Goal: Navigation & Orientation: Find specific page/section

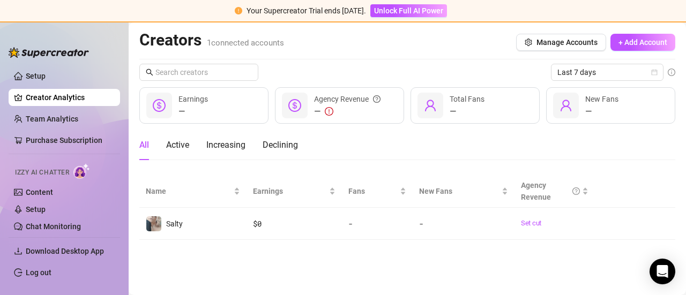
click at [39, 94] on link "Creator Analytics" at bounding box center [69, 97] width 86 height 17
click at [67, 123] on link "Team Analytics" at bounding box center [52, 119] width 52 height 9
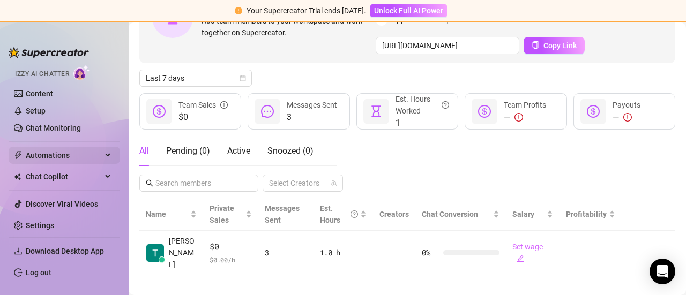
scroll to position [103, 0]
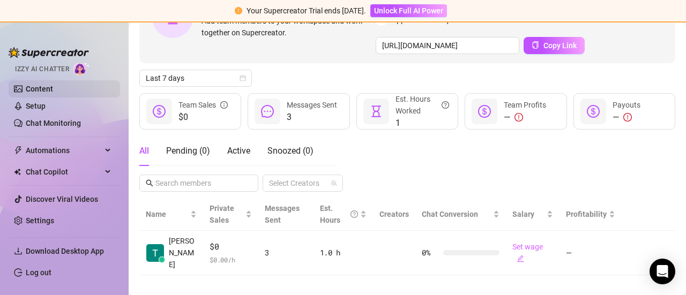
click at [36, 86] on link "Content" at bounding box center [39, 89] width 27 height 9
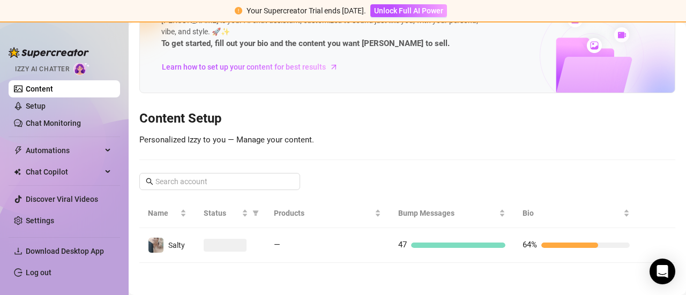
scroll to position [46, 0]
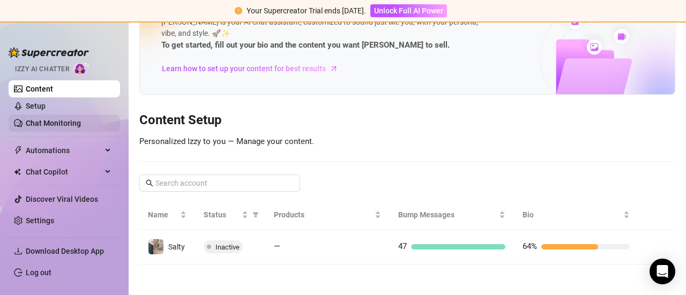
click at [60, 121] on link "Chat Monitoring" at bounding box center [53, 123] width 55 height 9
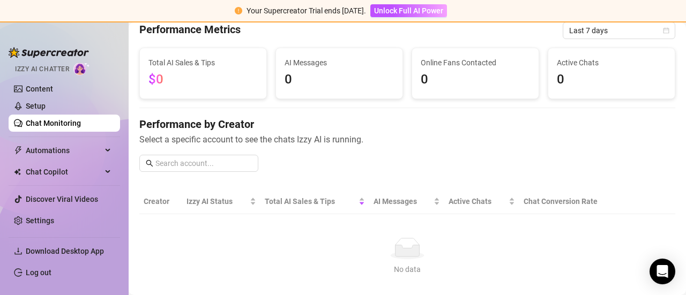
scroll to position [100, 0]
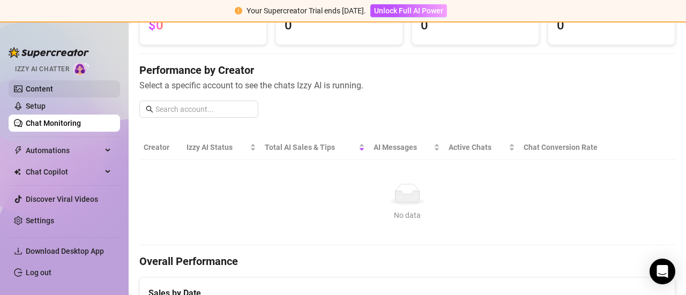
click at [45, 89] on link "Content" at bounding box center [39, 89] width 27 height 9
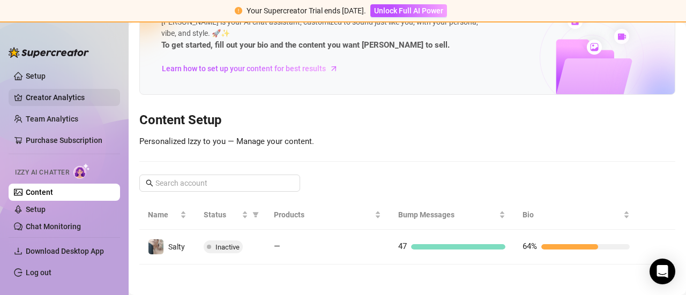
click at [43, 96] on link "Creator Analytics" at bounding box center [69, 97] width 86 height 17
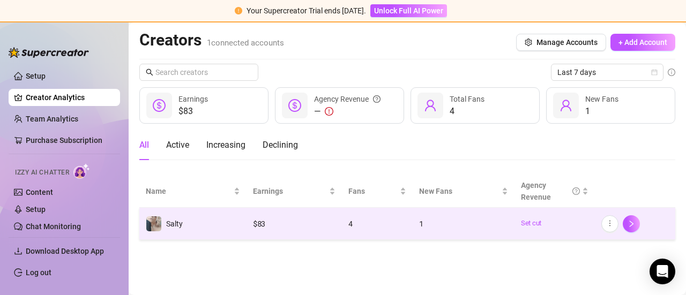
click at [188, 217] on td "Salty" at bounding box center [192, 224] width 107 height 32
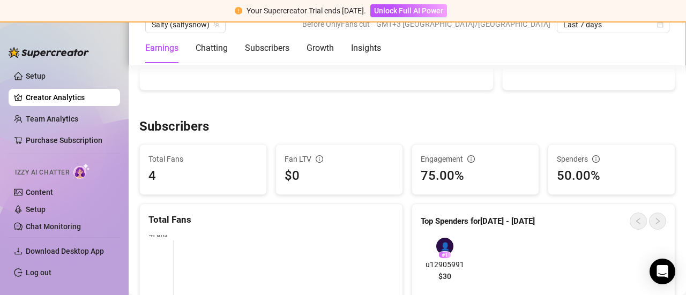
scroll to position [643, 0]
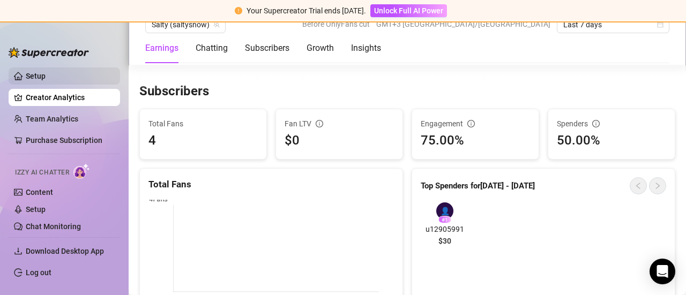
click at [46, 79] on link "Setup" at bounding box center [36, 76] width 20 height 9
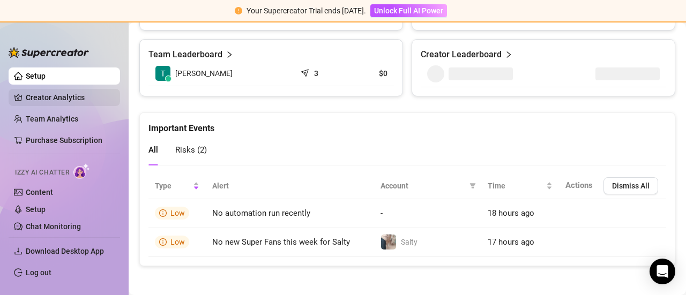
scroll to position [505, 0]
click at [62, 97] on link "Creator Analytics" at bounding box center [69, 97] width 86 height 17
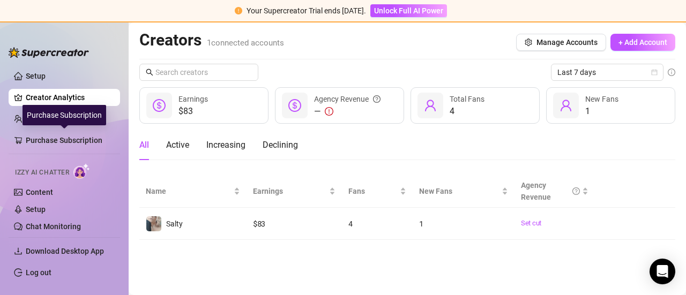
click at [49, 121] on div "Purchase Subscription" at bounding box center [64, 115] width 84 height 20
click at [32, 119] on link "Team Analytics" at bounding box center [52, 119] width 52 height 9
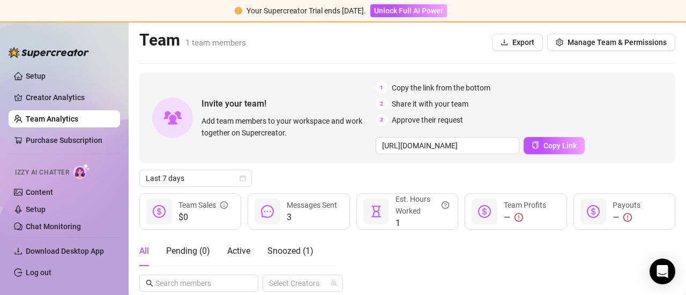
scroll to position [100, 0]
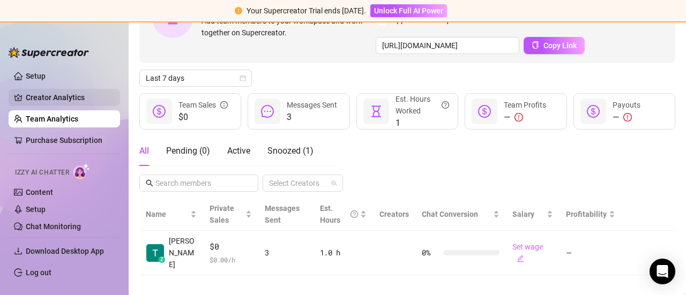
click at [66, 98] on link "Creator Analytics" at bounding box center [69, 97] width 86 height 17
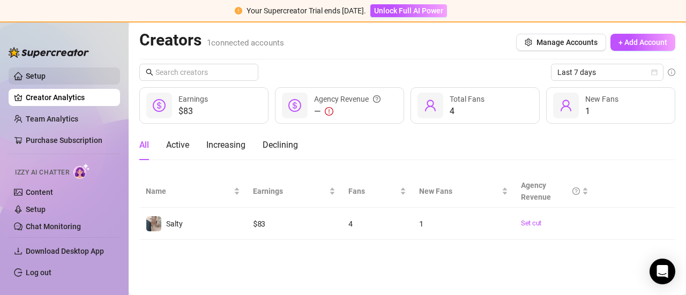
click at [46, 74] on link "Setup" at bounding box center [36, 76] width 20 height 9
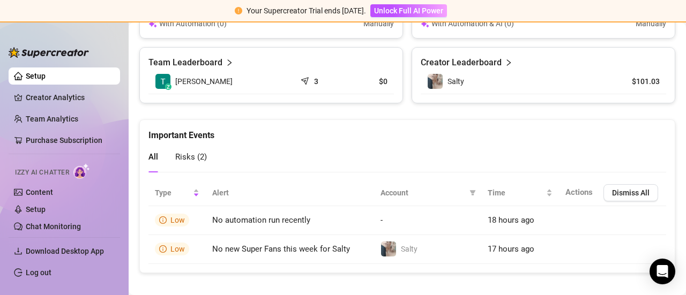
scroll to position [505, 0]
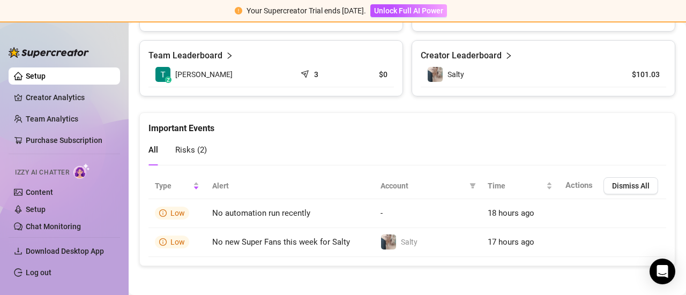
click at [191, 146] on span "Risks ( 2 )" at bounding box center [191, 150] width 32 height 10
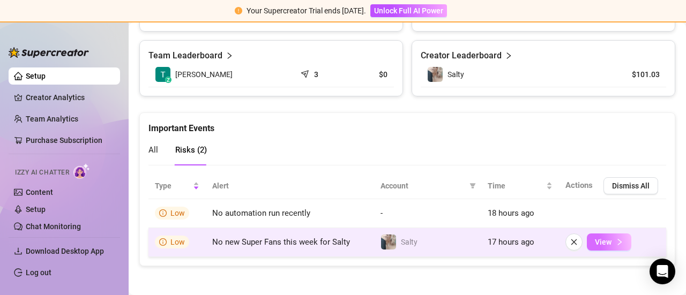
click at [599, 241] on span "View" at bounding box center [603, 242] width 17 height 9
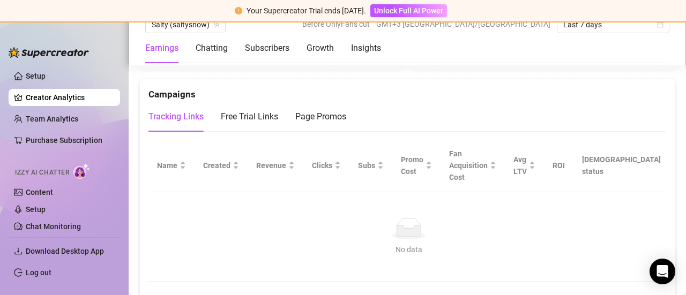
scroll to position [1071, 0]
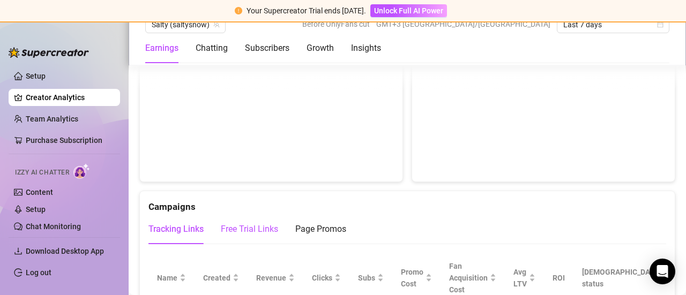
click at [251, 226] on div "Free Trial Links" at bounding box center [249, 229] width 57 height 13
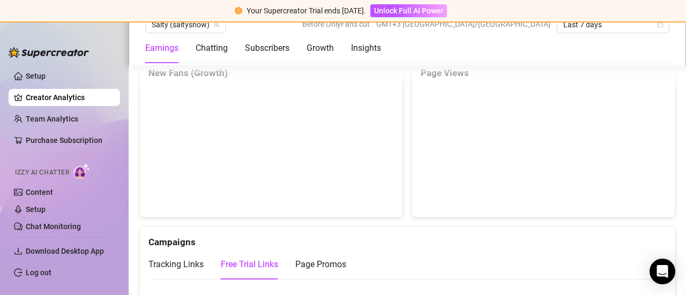
scroll to position [1018, 0]
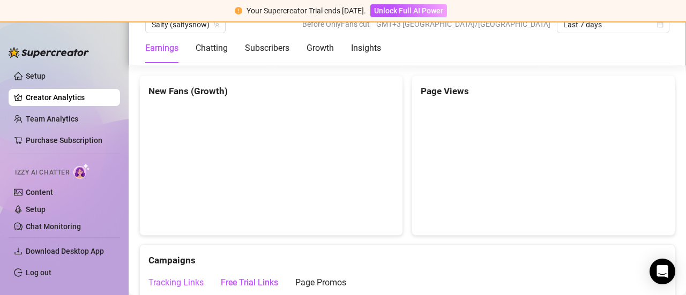
click at [182, 281] on div "Tracking Links" at bounding box center [175, 282] width 55 height 13
click at [52, 118] on link "Team Analytics" at bounding box center [52, 119] width 52 height 9
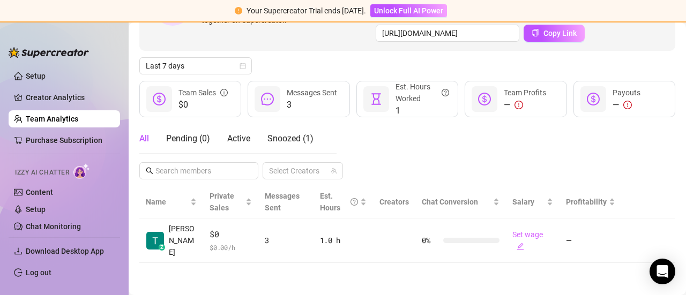
scroll to position [100, 0]
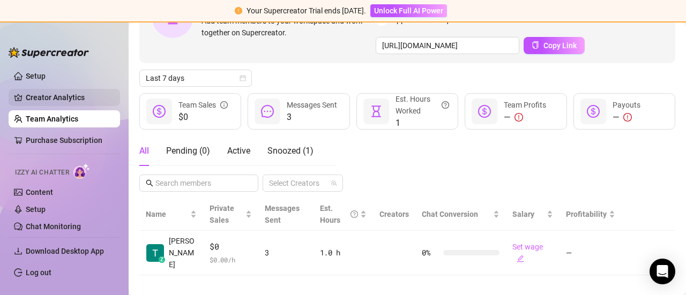
click at [62, 96] on link "Creator Analytics" at bounding box center [69, 97] width 86 height 17
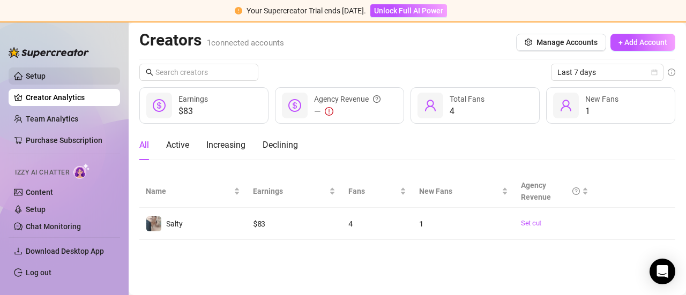
click at [46, 74] on link "Setup" at bounding box center [36, 76] width 20 height 9
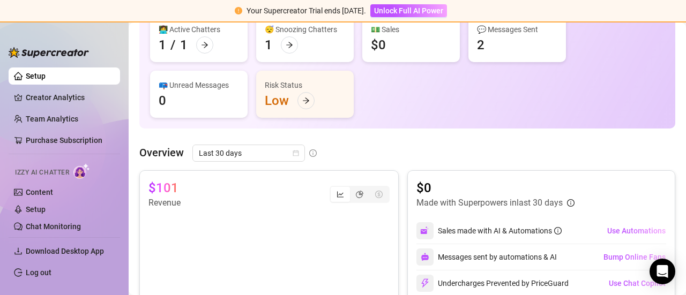
scroll to position [161, 0]
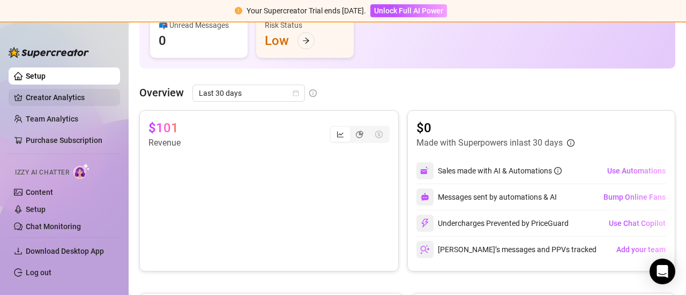
click at [60, 102] on link "Creator Analytics" at bounding box center [69, 97] width 86 height 17
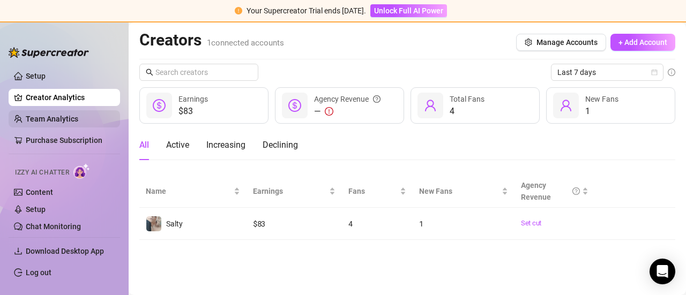
click at [64, 119] on link "Team Analytics" at bounding box center [52, 119] width 52 height 9
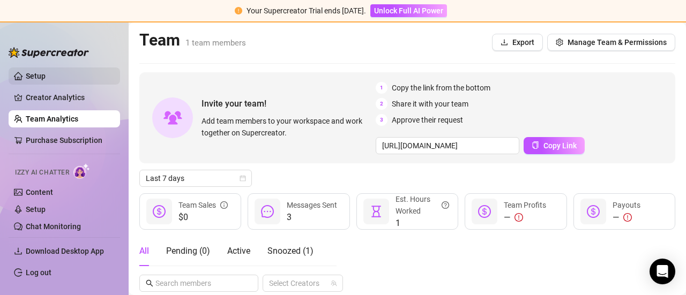
click at [34, 73] on link "Setup" at bounding box center [36, 76] width 20 height 9
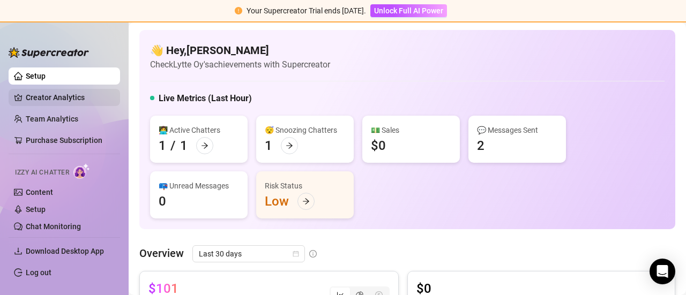
click at [54, 96] on link "Creator Analytics" at bounding box center [69, 97] width 86 height 17
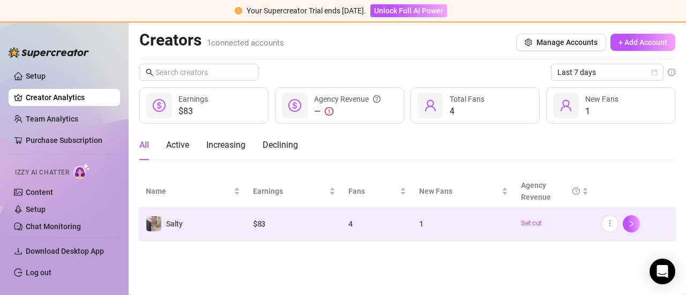
click at [209, 224] on td "Salty" at bounding box center [192, 224] width 107 height 32
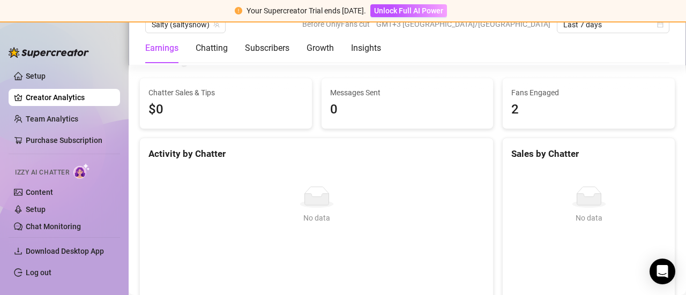
scroll to position [375, 0]
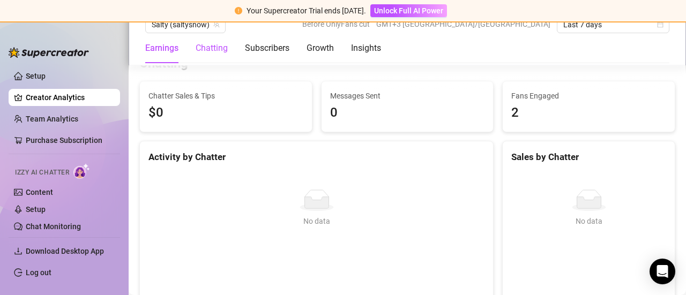
click at [214, 51] on div "Chatting" at bounding box center [212, 48] width 32 height 13
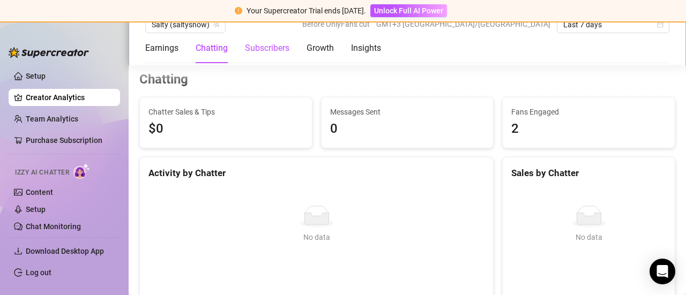
click at [270, 47] on div "Subscribers" at bounding box center [267, 48] width 44 height 13
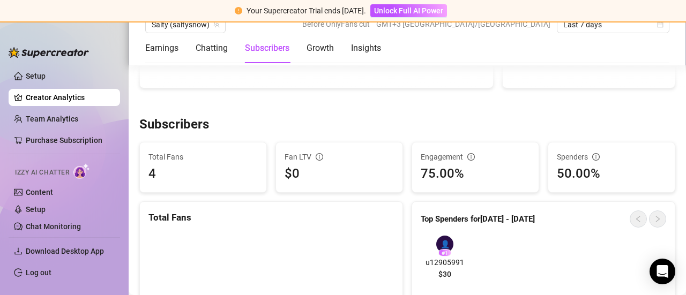
scroll to position [654, 0]
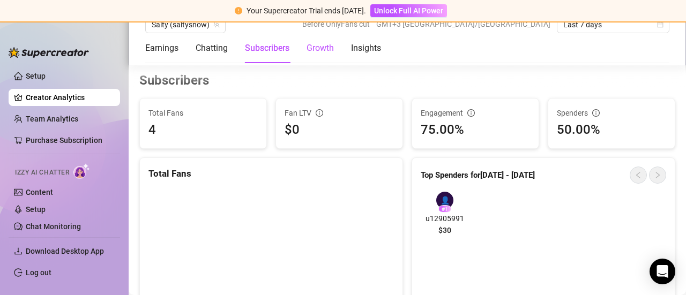
click at [329, 49] on div "Growth" at bounding box center [319, 48] width 27 height 13
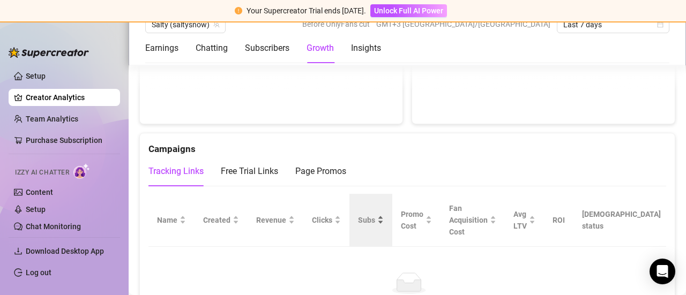
scroll to position [1128, 0]
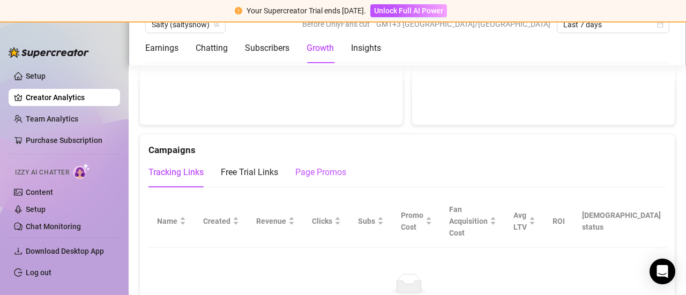
click at [340, 170] on div "Page Promos" at bounding box center [320, 172] width 51 height 13
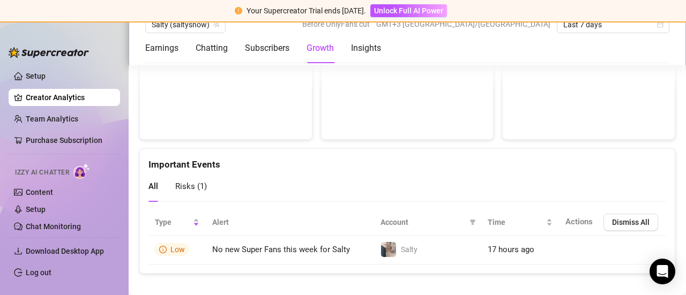
scroll to position [2370, 0]
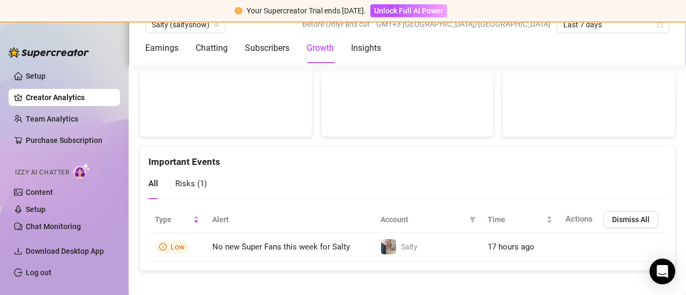
click at [186, 179] on span "Risks ( 1 )" at bounding box center [191, 184] width 32 height 10
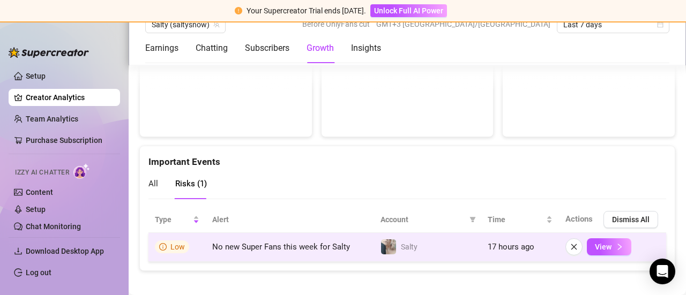
click at [175, 243] on span "Low" at bounding box center [177, 247] width 14 height 9
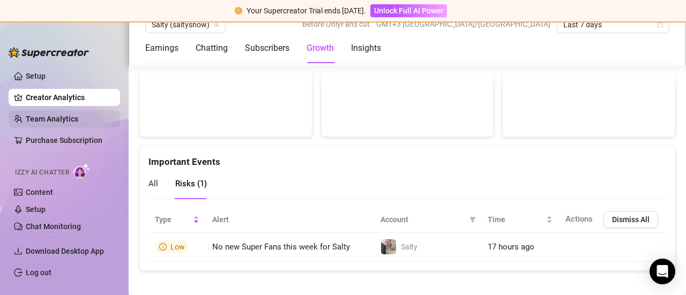
click at [42, 121] on link "Team Analytics" at bounding box center [52, 119] width 52 height 9
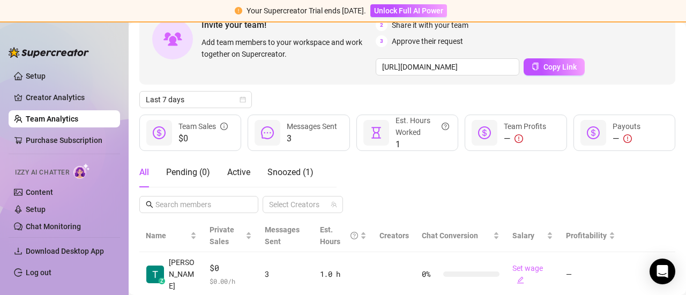
scroll to position [100, 0]
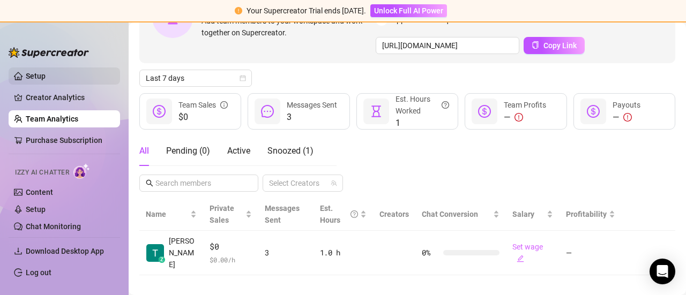
click at [46, 78] on link "Setup" at bounding box center [36, 76] width 20 height 9
